Goal: Check status: Check status

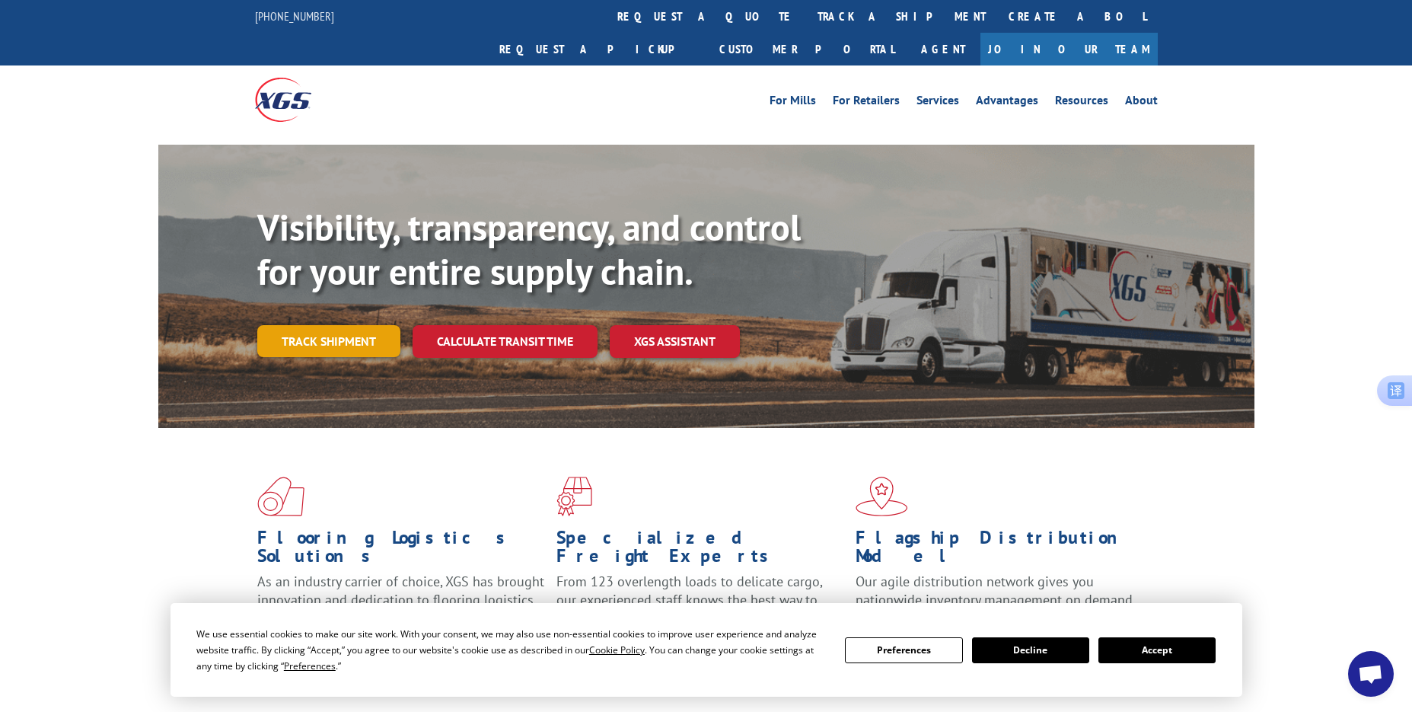
click at [304, 325] on link "Track shipment" at bounding box center [328, 341] width 143 height 32
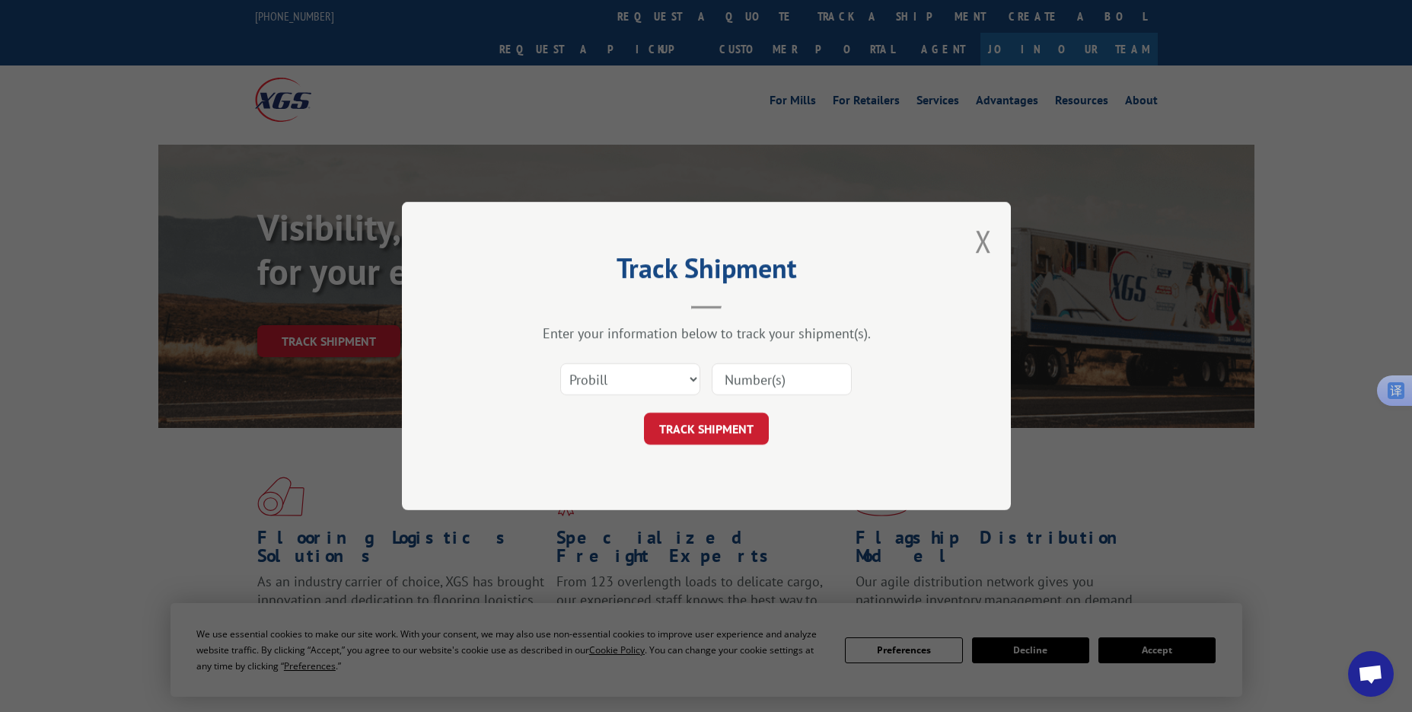
drag, startPoint x: 760, startPoint y: 382, endPoint x: 749, endPoint y: 392, distance: 14.5
click at [760, 382] on input at bounding box center [782, 379] width 140 height 32
paste input "17501753"
type input "17501753"
drag, startPoint x: 692, startPoint y: 429, endPoint x: 675, endPoint y: 435, distance: 17.8
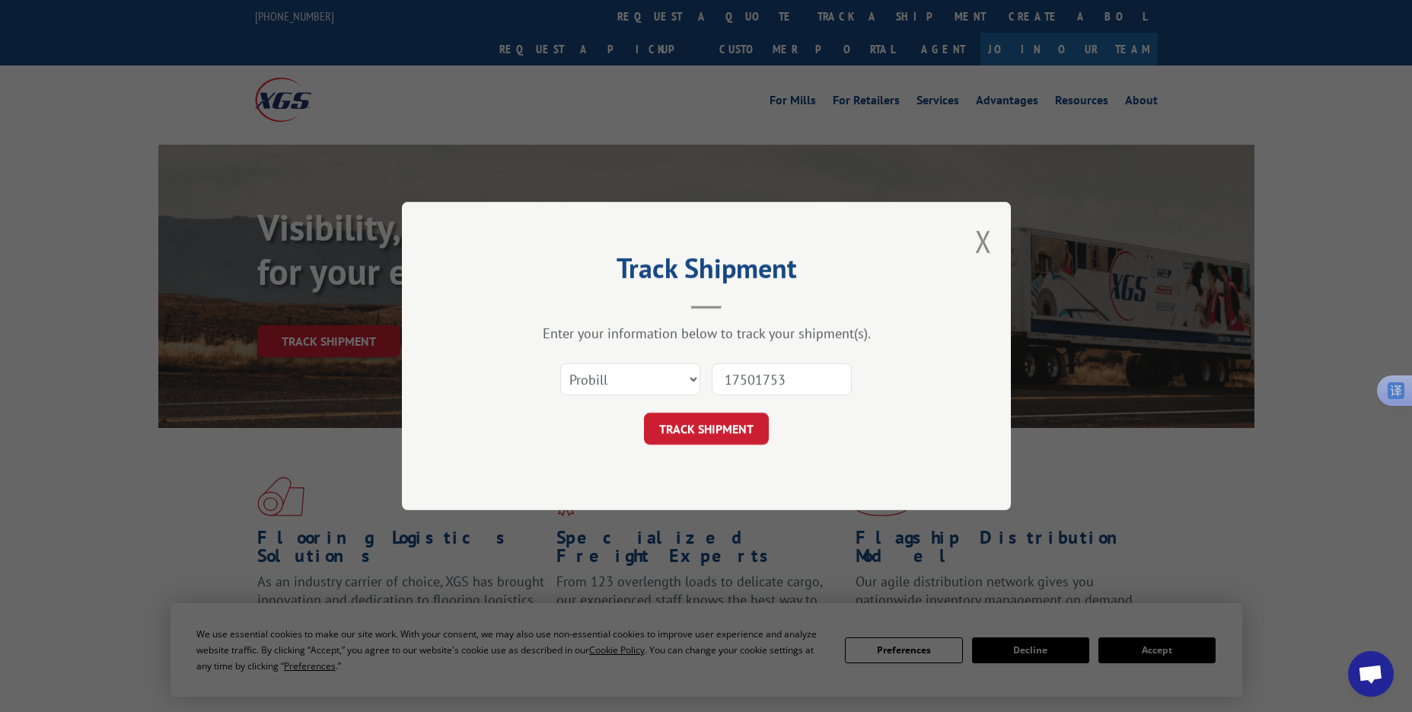
click at [692, 429] on button "TRACK SHIPMENT" at bounding box center [706, 429] width 125 height 32
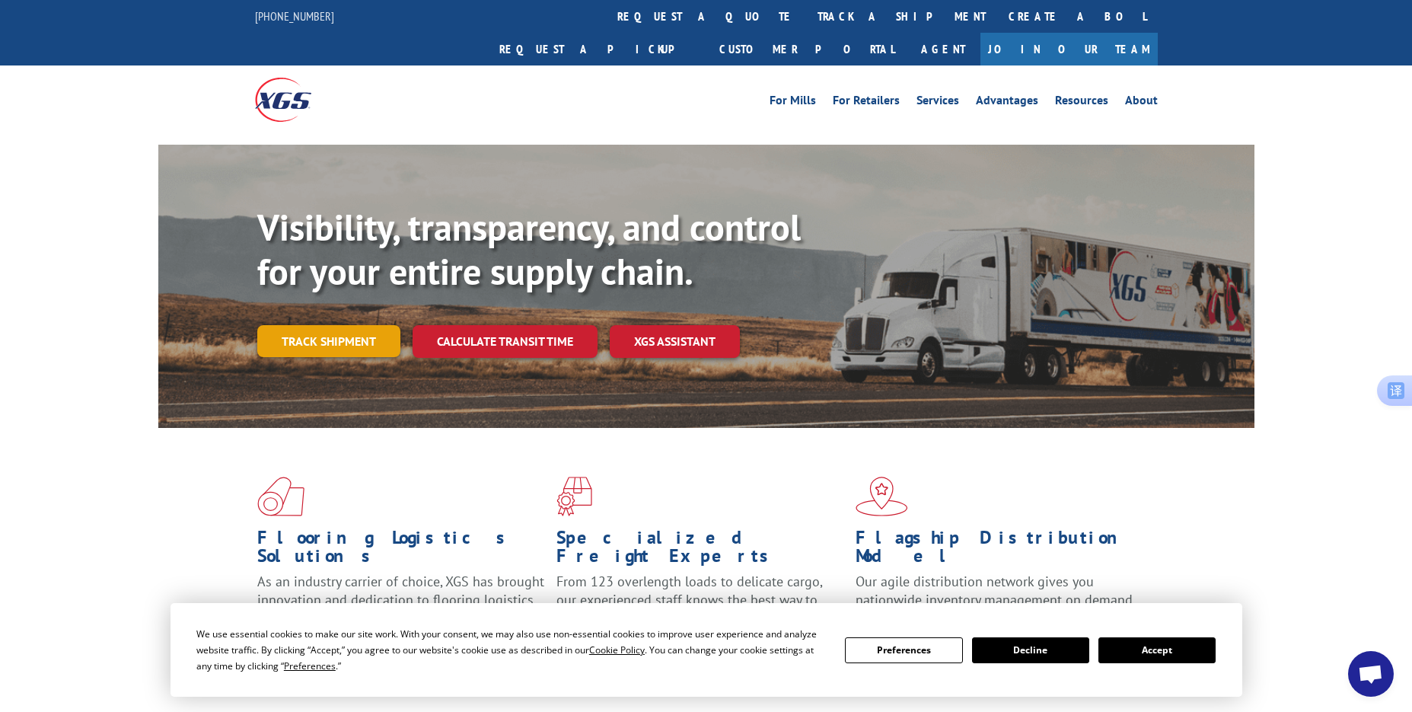
click at [359, 325] on link "Track shipment" at bounding box center [328, 341] width 143 height 32
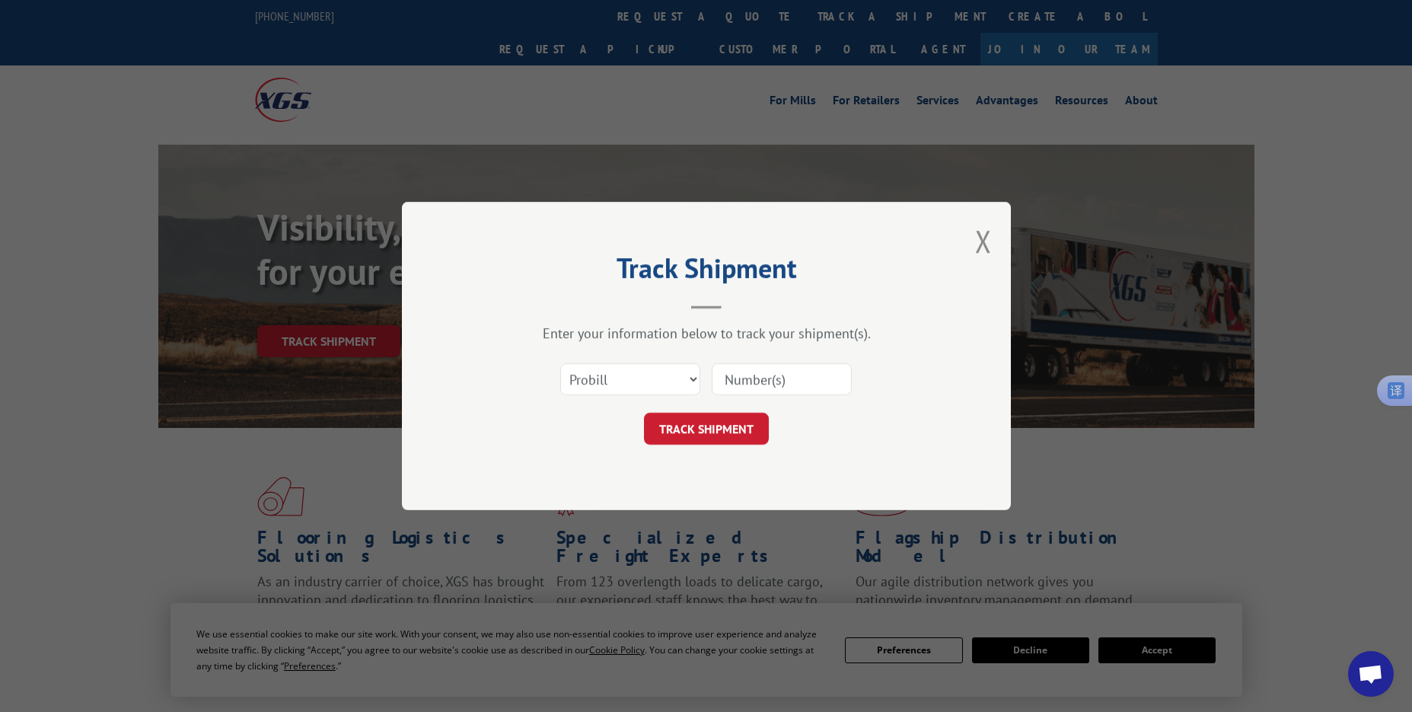
drag, startPoint x: 766, startPoint y: 375, endPoint x: 751, endPoint y: 391, distance: 21.6
click at [766, 375] on input at bounding box center [782, 379] width 140 height 32
paste input "17409312"
type input "17409312"
click at [688, 421] on button "TRACK SHIPMENT" at bounding box center [706, 429] width 125 height 32
